Goal: Task Accomplishment & Management: Manage account settings

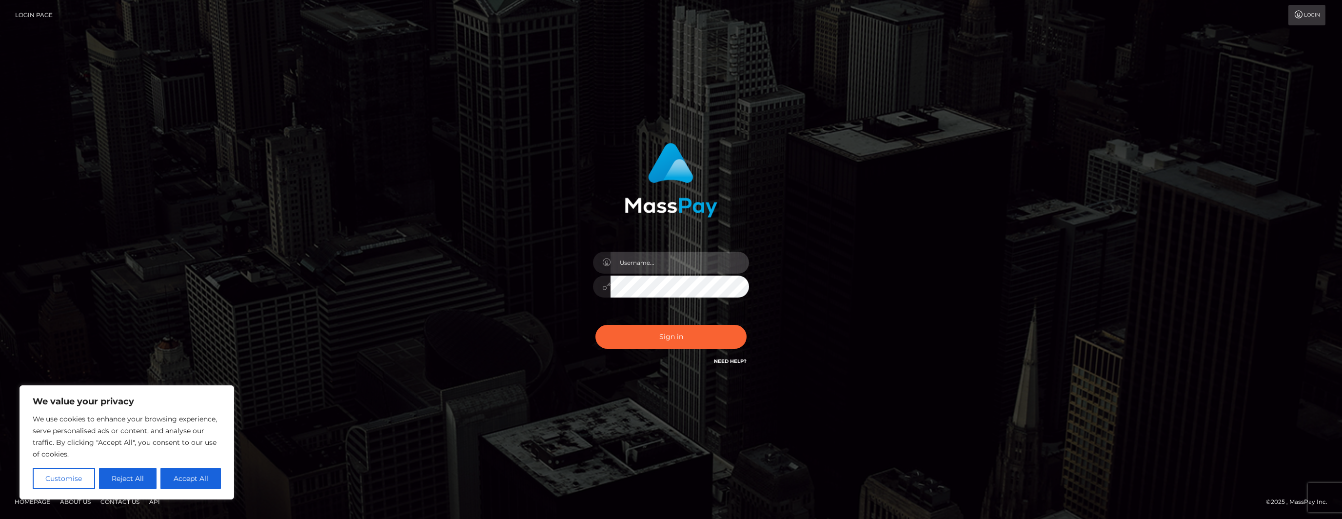
click at [654, 265] on input "text" at bounding box center [680, 263] width 139 height 22
type input "sophieehoward@outlook.com"
click at [540, 280] on div "sophieehoward@outlook.com Sign in" at bounding box center [671, 260] width 271 height 248
drag, startPoint x: 584, startPoint y: 322, endPoint x: 590, endPoint y: 322, distance: 5.9
click at [589, 322] on div "sophieehoward@outlook.com" at bounding box center [671, 255] width 256 height 239
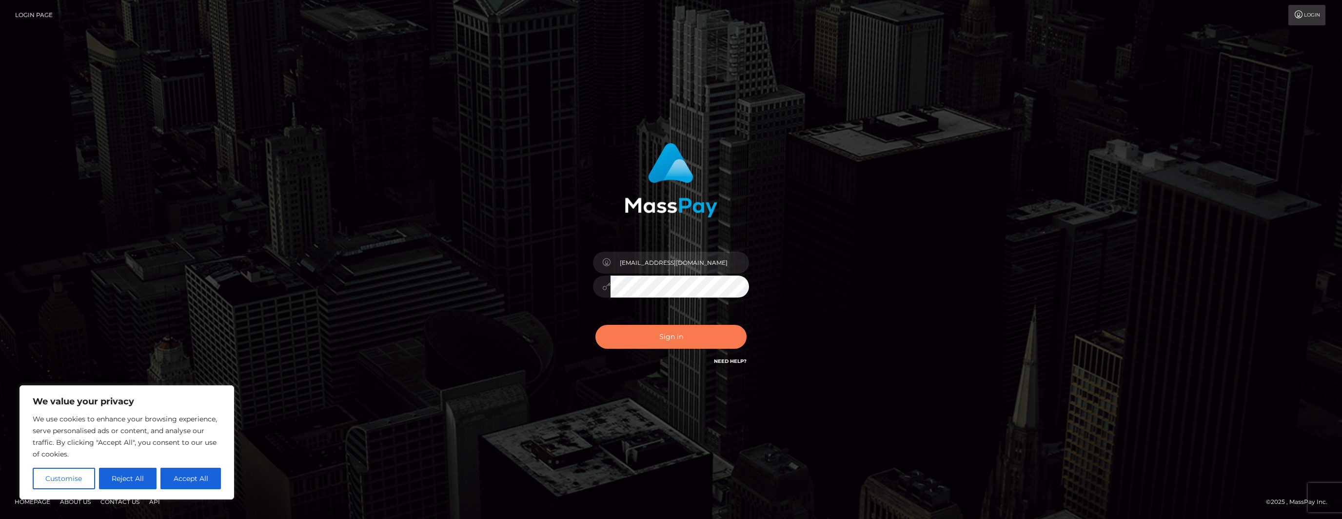
click at [669, 343] on button "Sign in" at bounding box center [671, 337] width 151 height 24
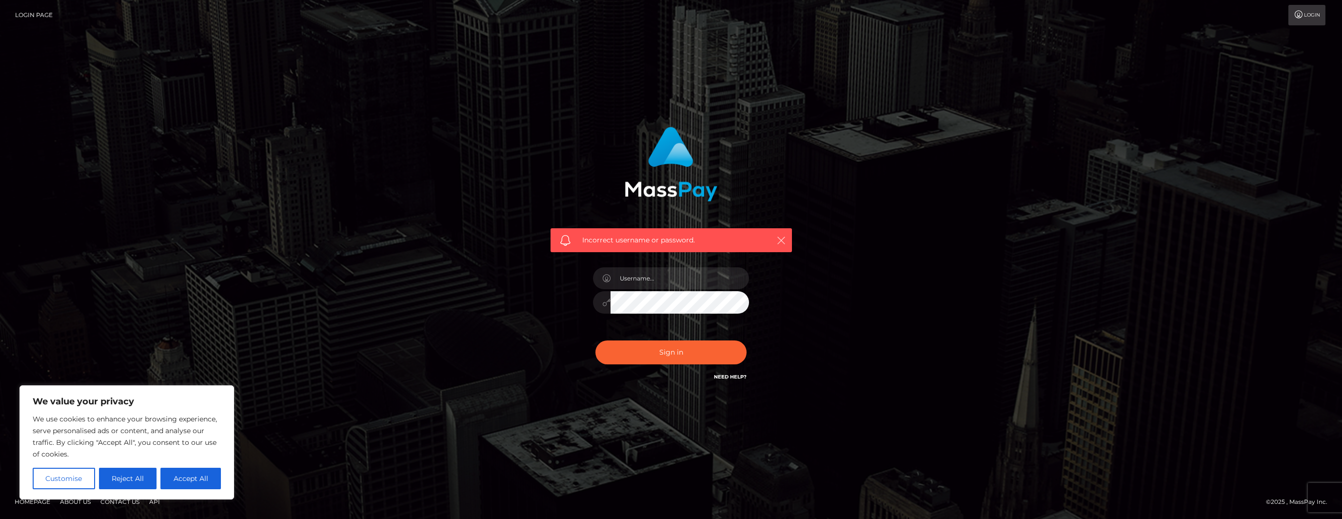
click at [784, 236] on icon "button" at bounding box center [782, 241] width 10 height 10
click at [677, 278] on input "text" at bounding box center [680, 278] width 139 height 22
type input "sophieehoward@outlook.com"
click at [911, 262] on div "Incorrect username or password. sophieehoward@outlook.com" at bounding box center [671, 260] width 556 height 281
click at [734, 377] on link "Need Help?" at bounding box center [730, 377] width 33 height 6
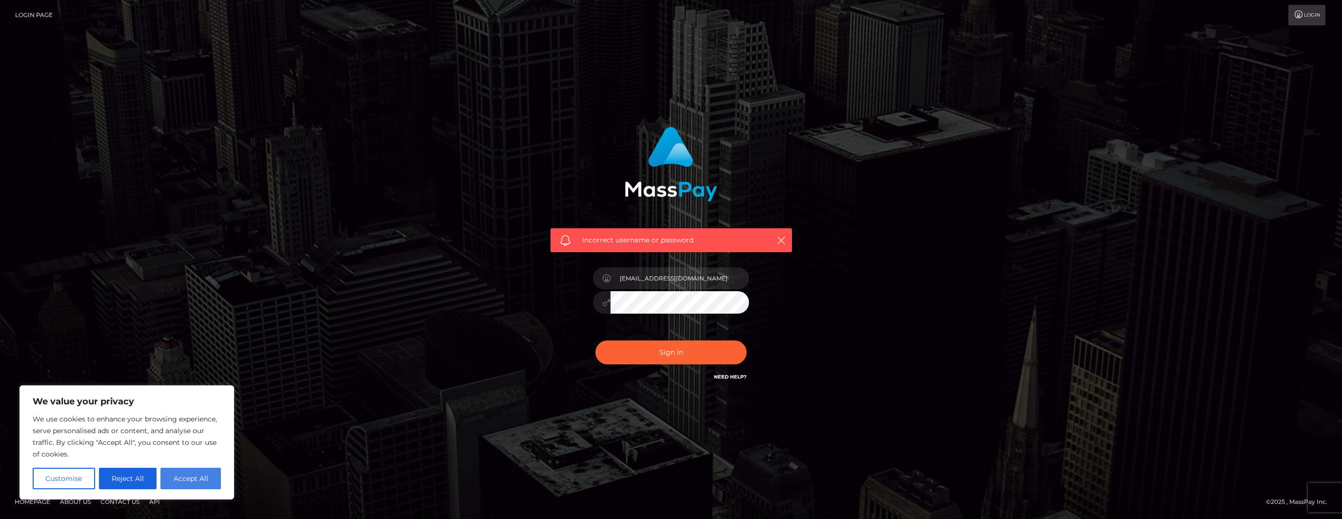
click at [207, 484] on button "Accept All" at bounding box center [190, 478] width 60 height 21
checkbox input "true"
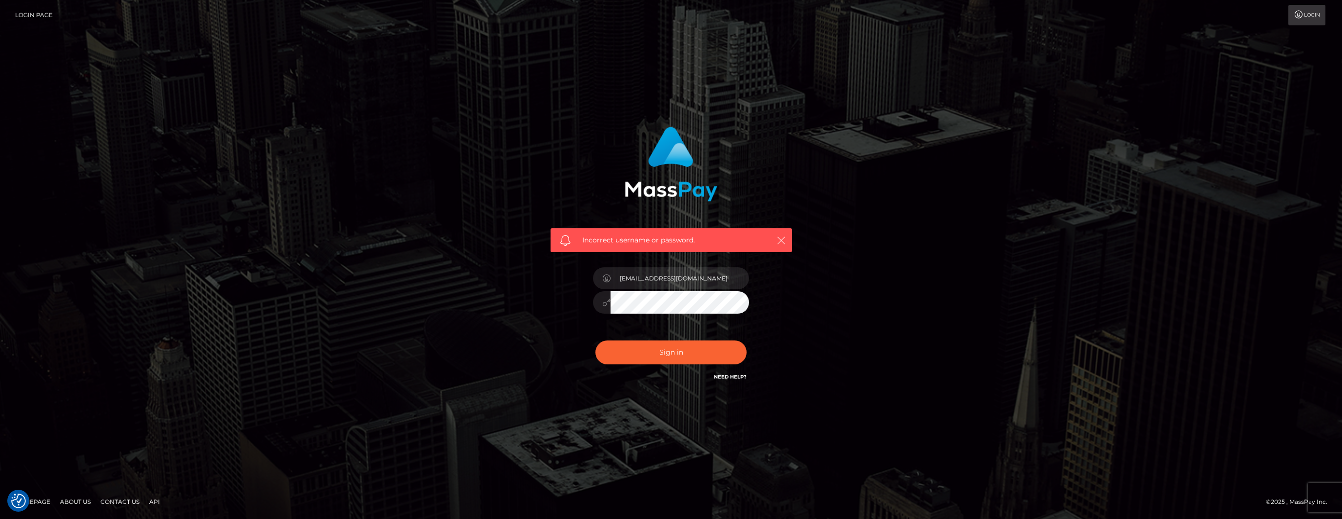
click at [780, 241] on icon "button" at bounding box center [782, 241] width 10 height 10
click at [782, 241] on icon "button" at bounding box center [782, 241] width 10 height 10
click at [782, 239] on icon "button" at bounding box center [782, 241] width 10 height 10
click at [782, 241] on icon "button" at bounding box center [782, 241] width 10 height 10
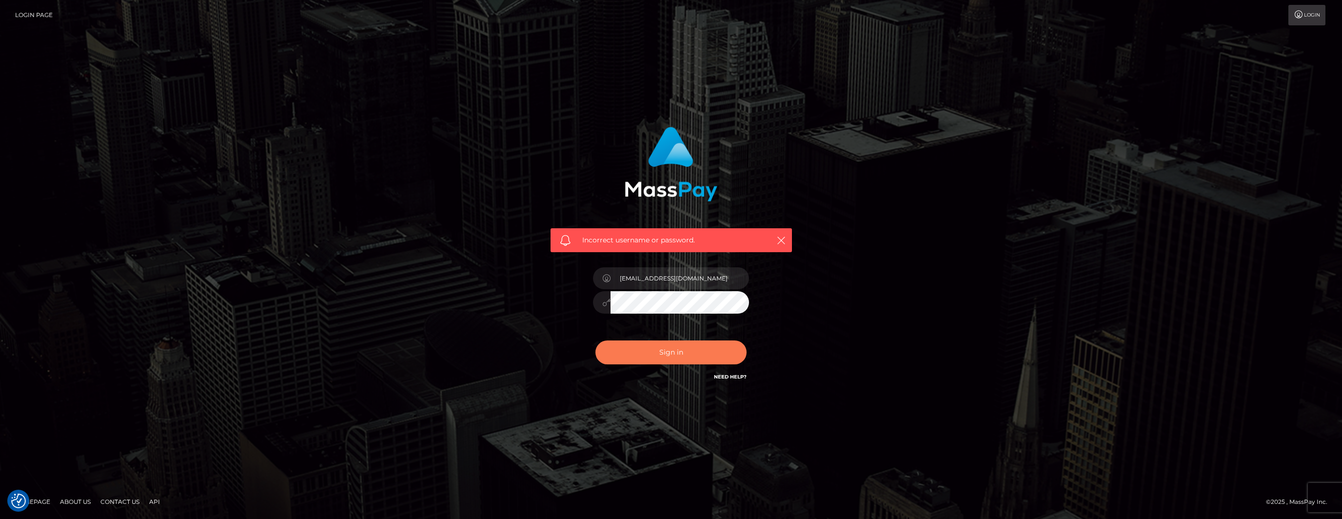
click at [683, 352] on button "Sign in" at bounding box center [671, 353] width 151 height 24
click at [1298, 19] on link "Login" at bounding box center [1307, 15] width 37 height 20
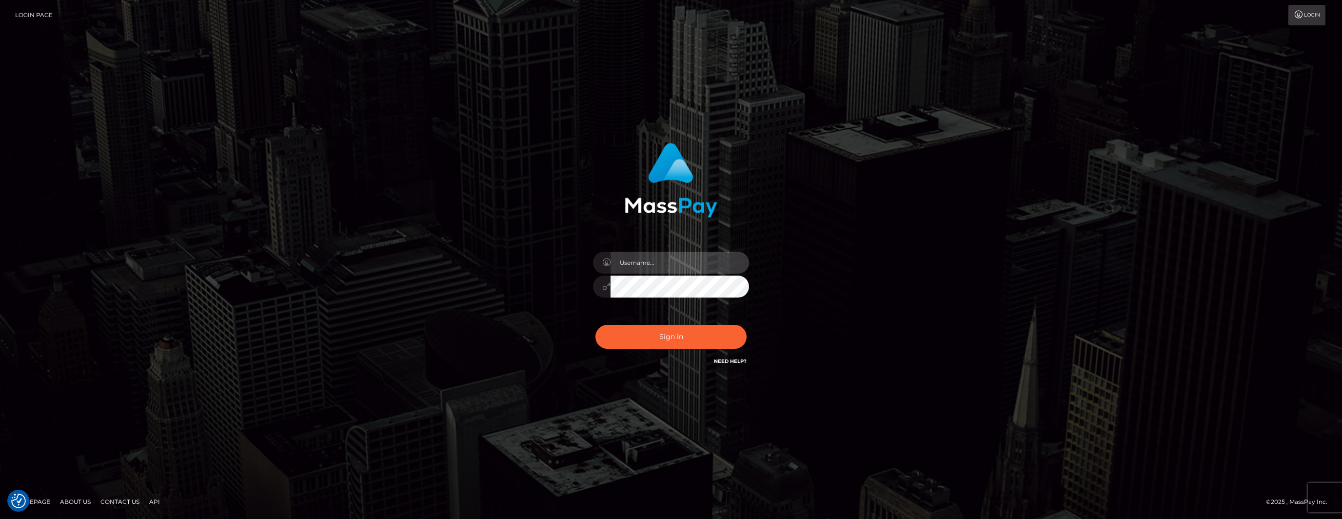
click at [695, 267] on input "text" at bounding box center [680, 263] width 139 height 22
type input "sophieehoward@outlook.com"
click at [582, 292] on div "sophieehoward@outlook.com" at bounding box center [671, 255] width 256 height 239
click at [596, 325] on button "Sign in" at bounding box center [671, 337] width 151 height 24
